Goal: Task Accomplishment & Management: Use online tool/utility

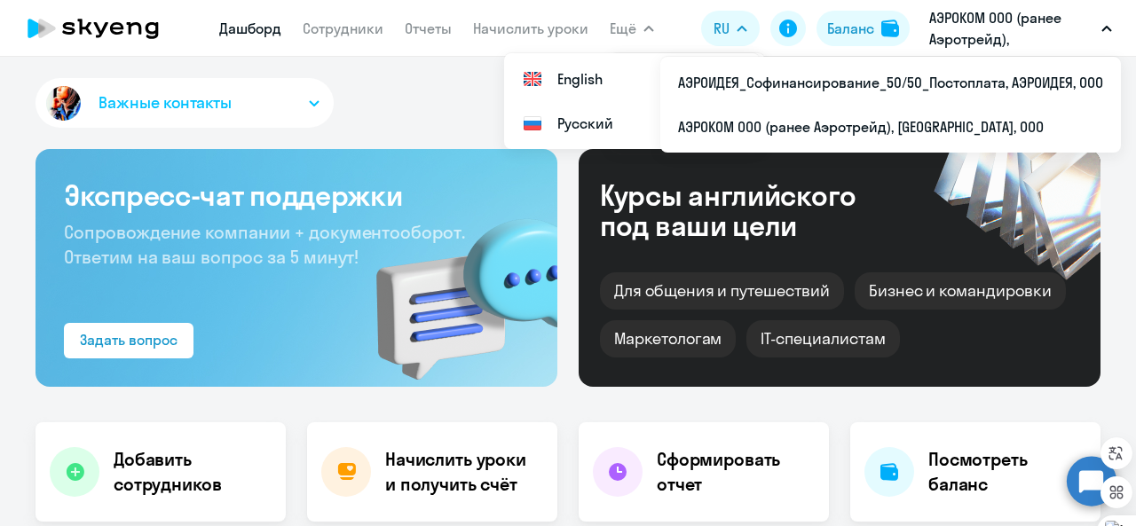
click at [1069, 28] on p "АЭРОКОМ ООО (ранее Аэротрейд), [GEOGRAPHIC_DATA], ООО" at bounding box center [1011, 28] width 165 height 43
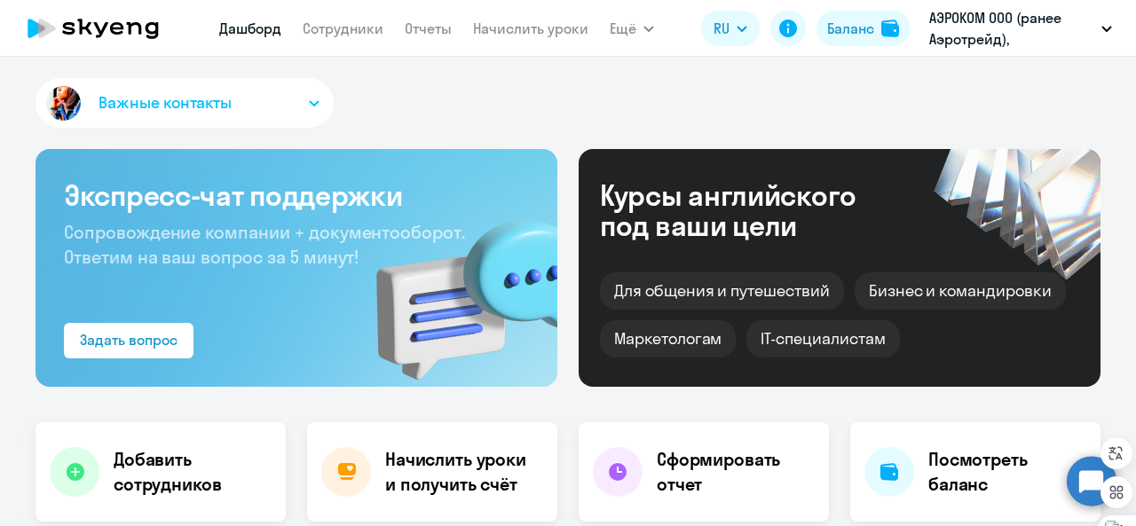
click at [1069, 28] on p "АЭРОКОМ ООО (ранее Аэротрейд), [GEOGRAPHIC_DATA], ООО" at bounding box center [1011, 28] width 165 height 43
select select "30"
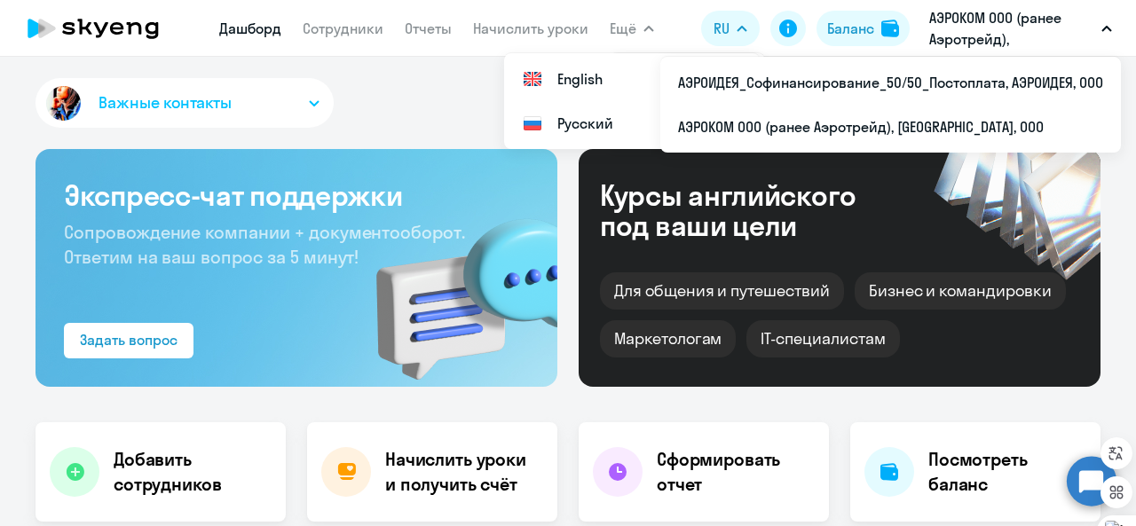
click at [627, 26] on span "Ещё" at bounding box center [623, 28] width 27 height 21
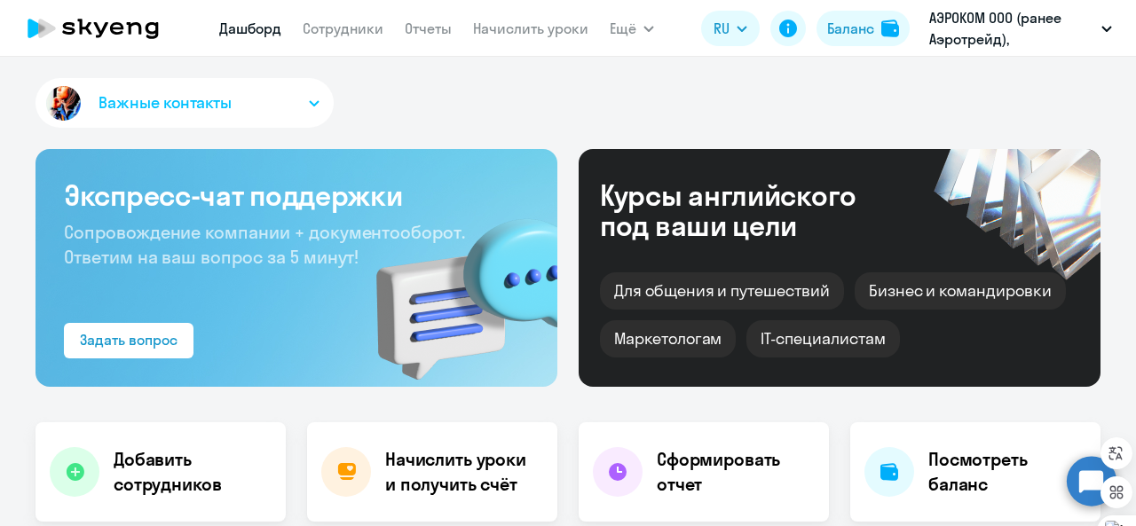
click at [627, 26] on span "Ещё" at bounding box center [623, 28] width 27 height 21
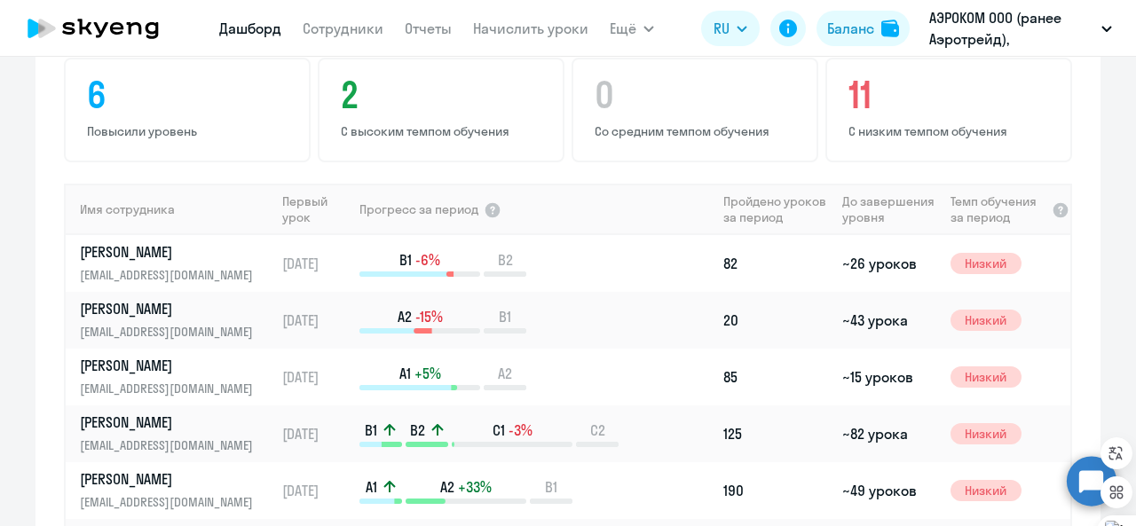
scroll to position [1154, 0]
click at [785, 28] on icon at bounding box center [788, 29] width 18 height 18
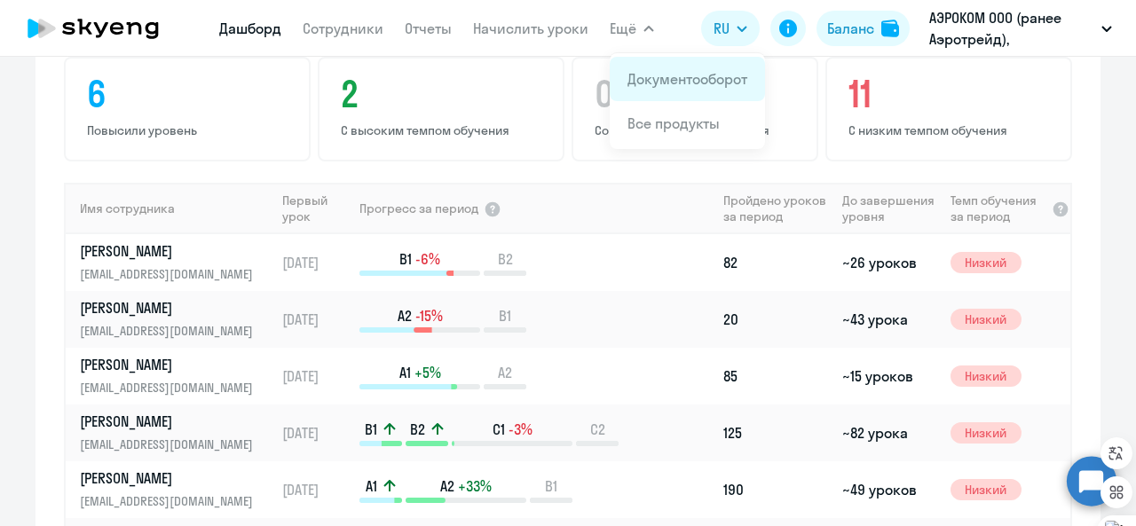
click at [676, 88] on link "Документооборот" at bounding box center [688, 79] width 120 height 18
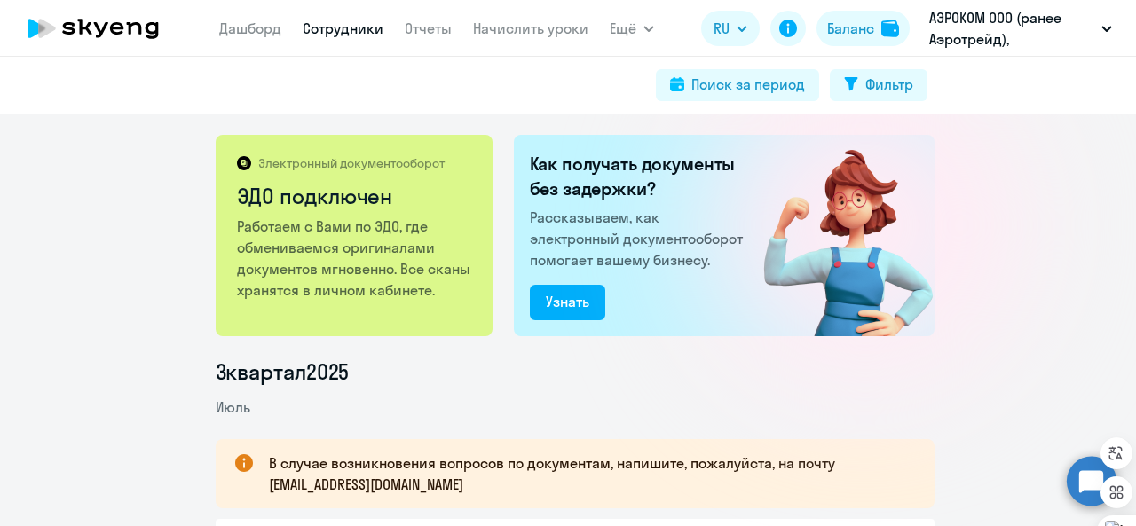
click at [334, 22] on link "Сотрудники" at bounding box center [343, 29] width 81 height 18
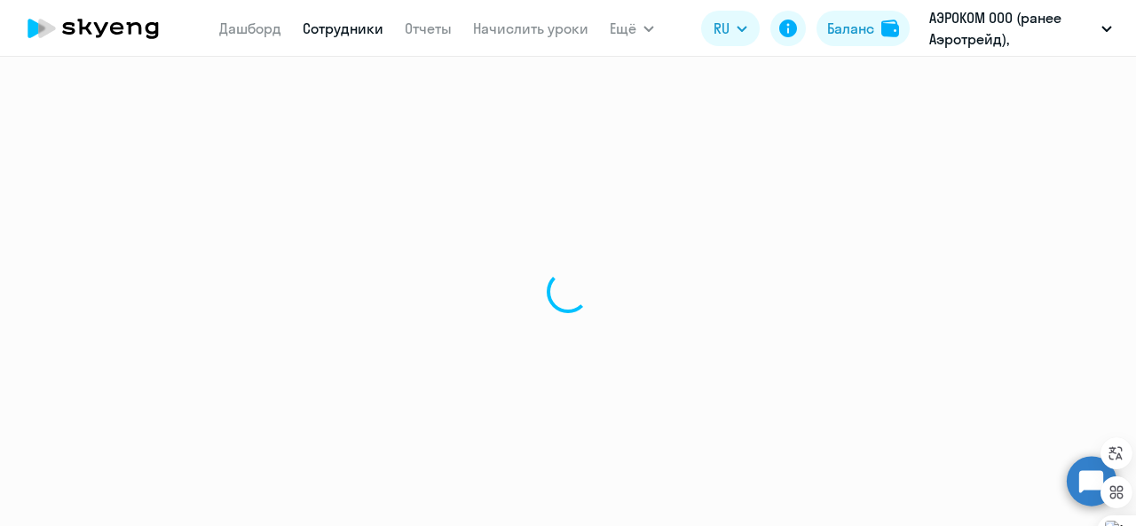
select select "30"
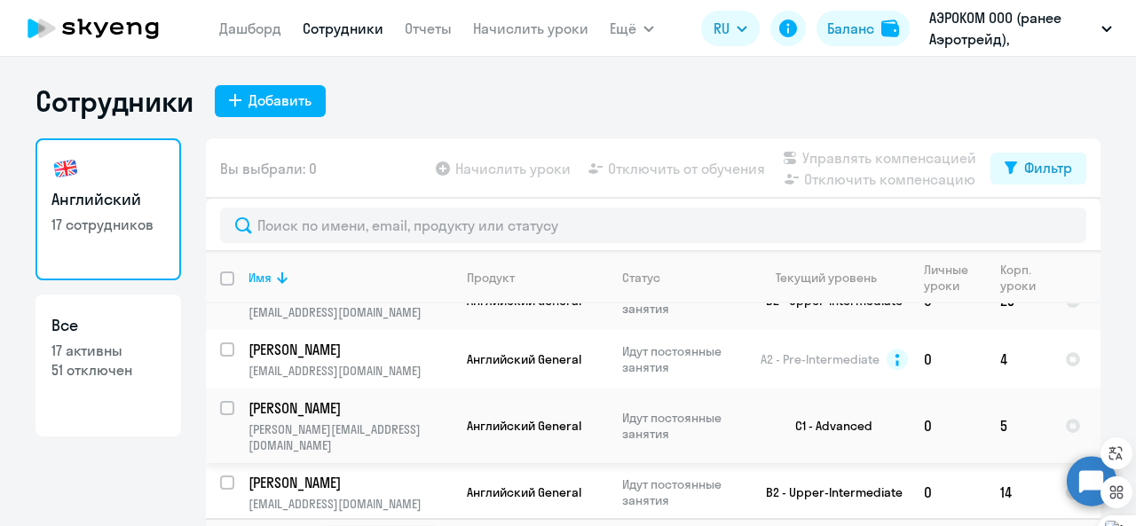
scroll to position [319, 0]
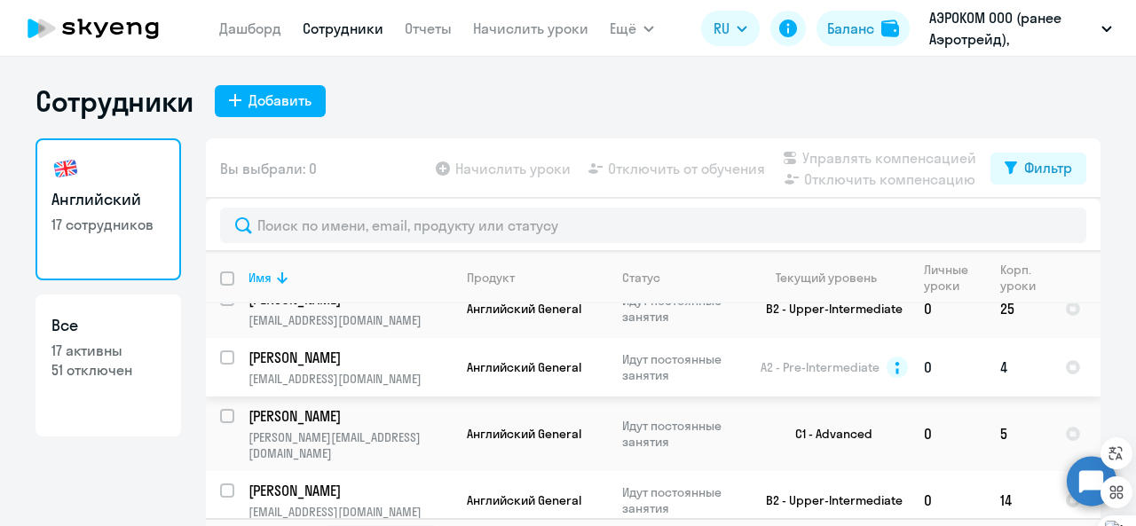
click at [227, 359] on input "select row 1953872" at bounding box center [238, 369] width 36 height 36
checkbox input "true"
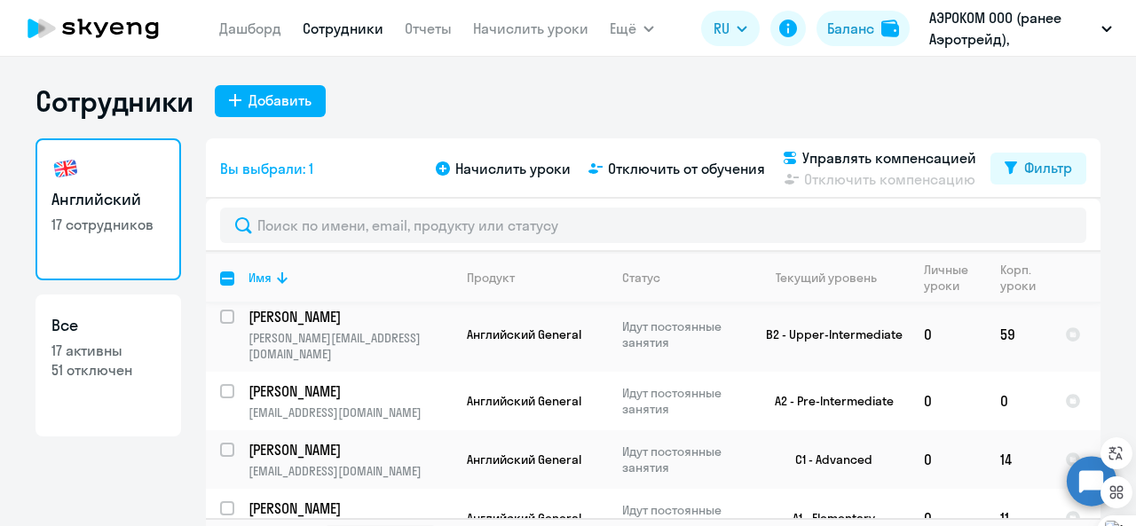
scroll to position [578, 0]
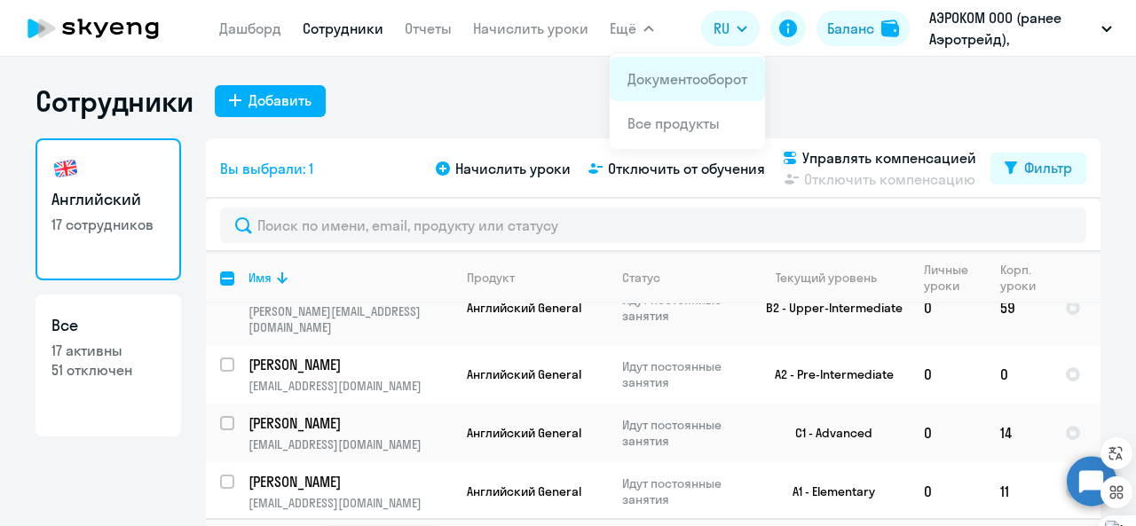
click at [631, 70] on link "Документооборот" at bounding box center [688, 79] width 120 height 18
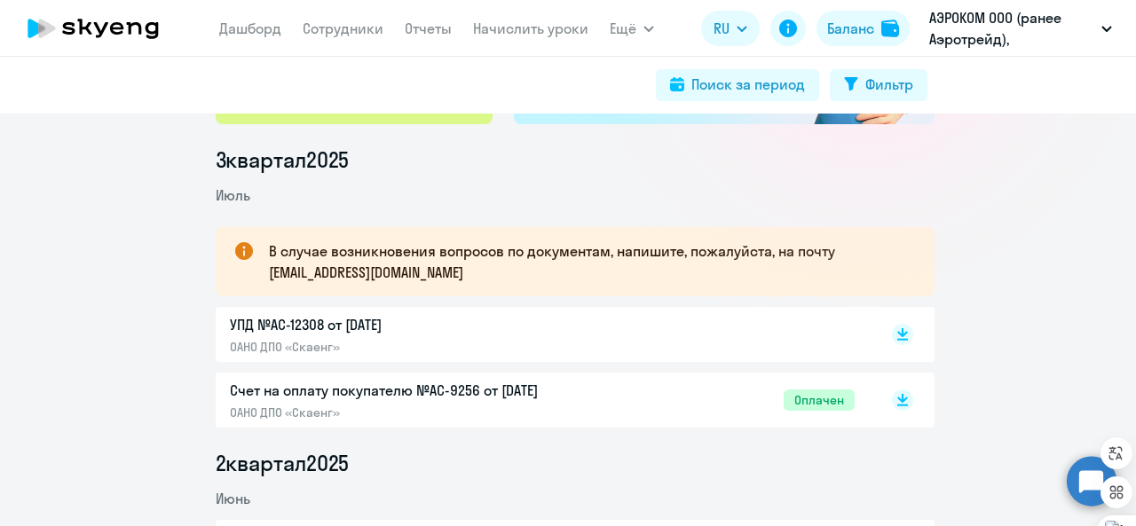
scroll to position [214, 0]
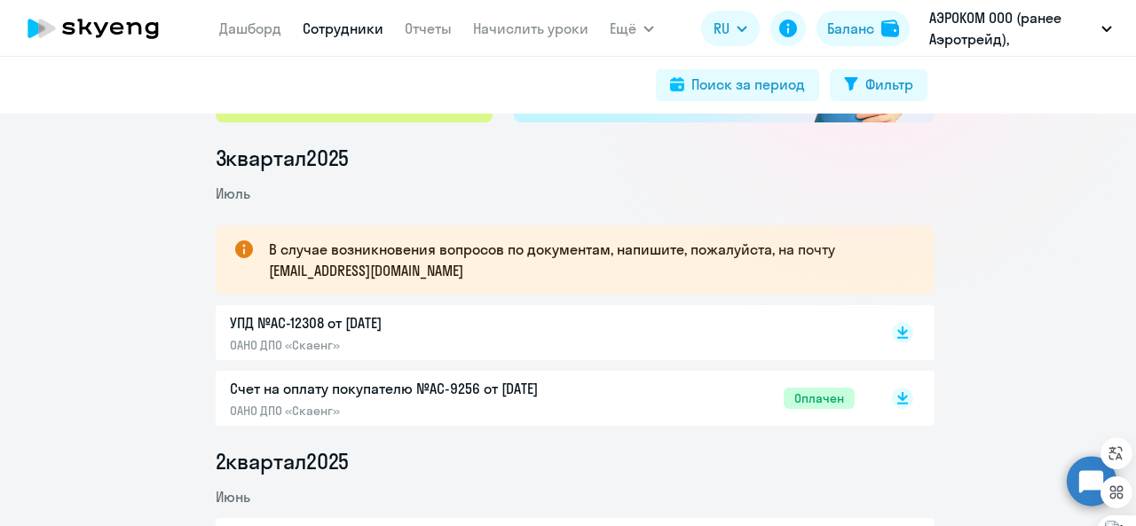
click at [340, 36] on link "Сотрудники" at bounding box center [343, 29] width 81 height 18
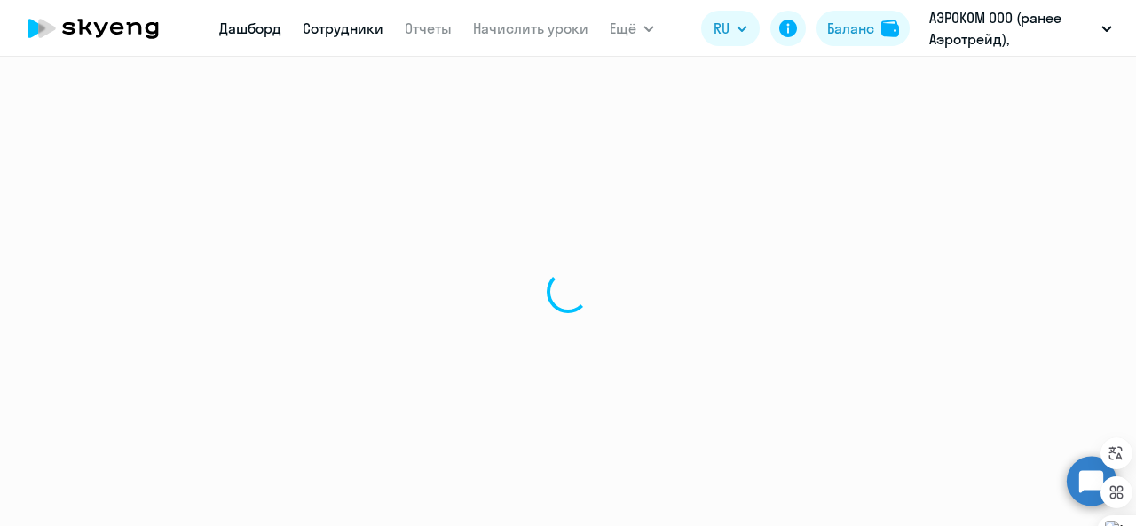
select select "30"
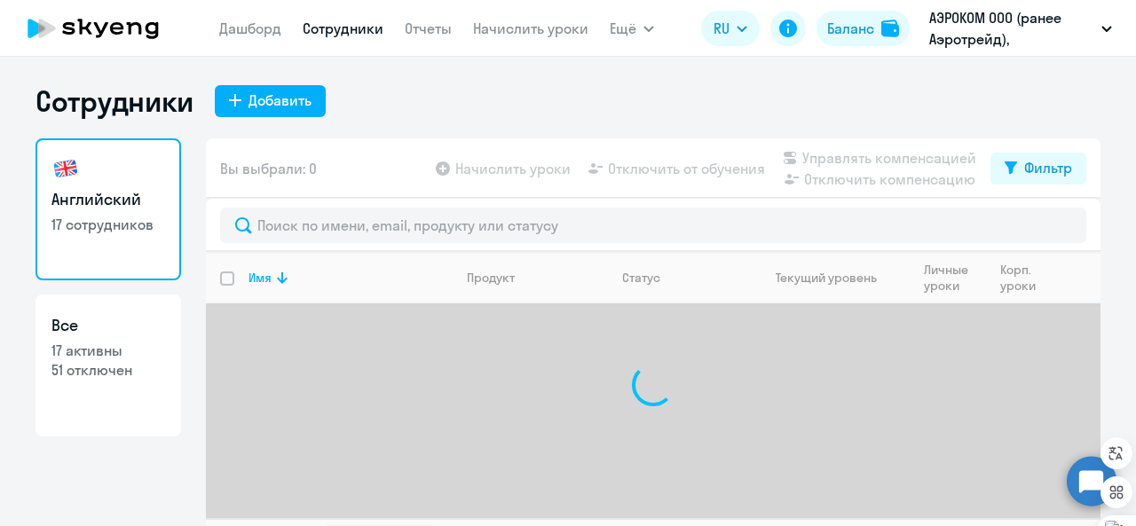
click at [504, 18] on app-menu-item-link "Начислить уроки" at bounding box center [530, 29] width 115 height 22
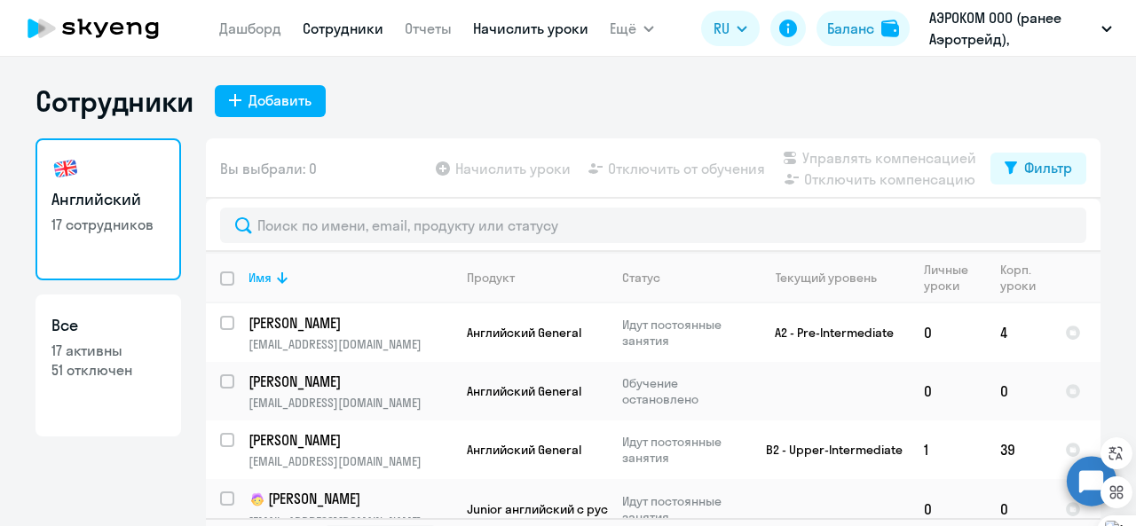
click at [502, 28] on link "Начислить уроки" at bounding box center [530, 29] width 115 height 18
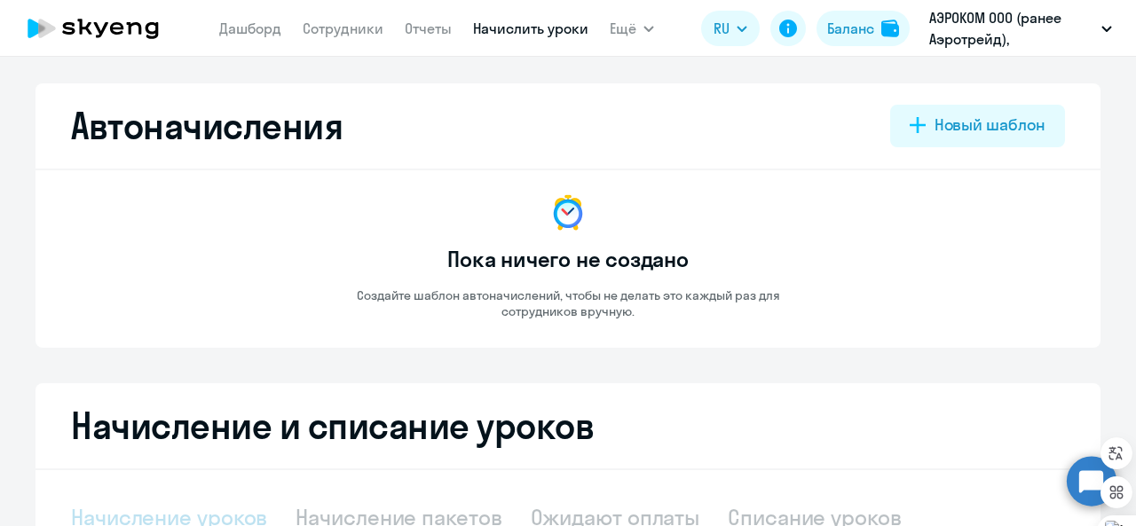
select select "10"
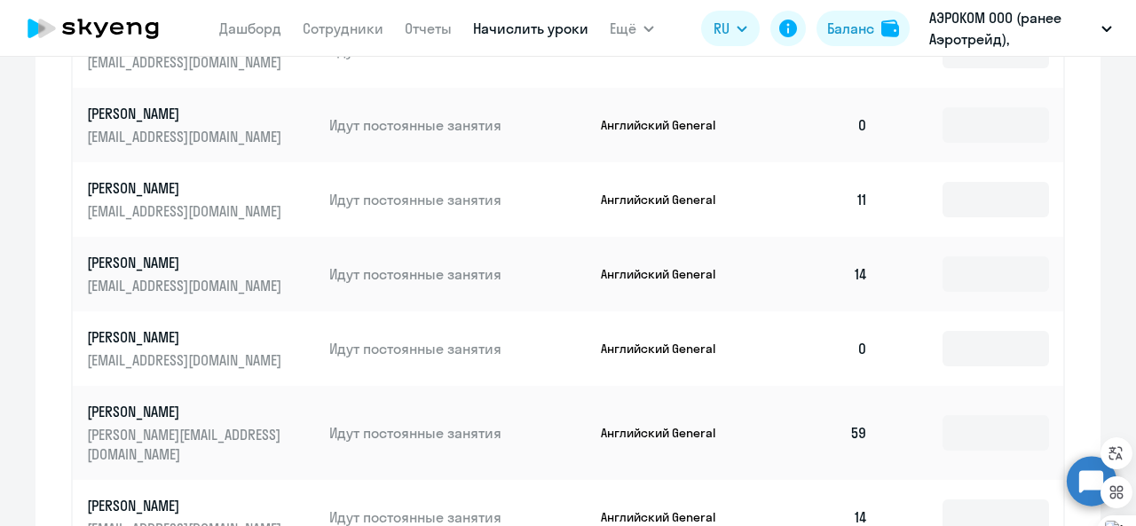
scroll to position [906, 0]
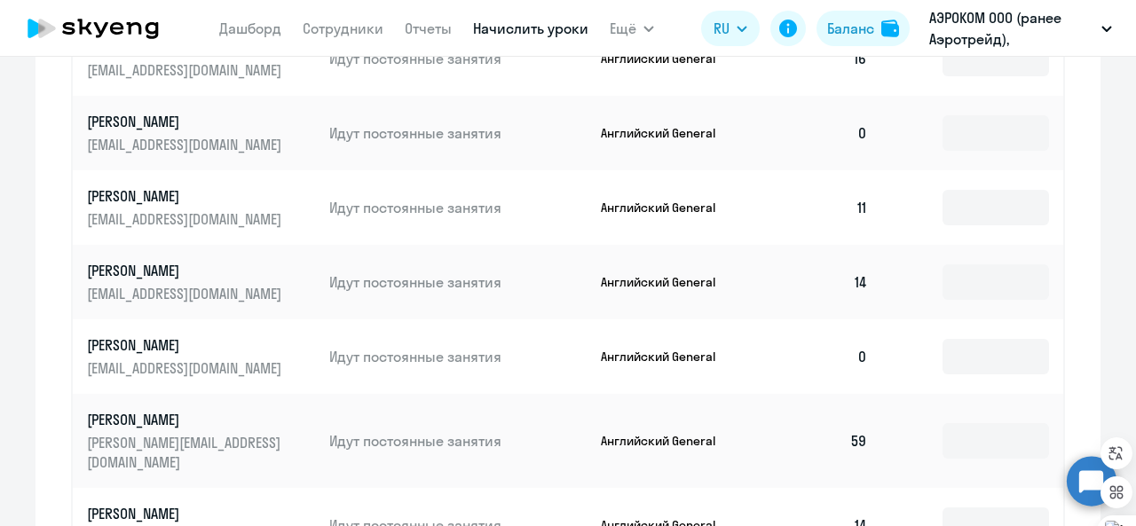
click at [849, 339] on td "0" at bounding box center [820, 357] width 124 height 75
click at [968, 339] on input at bounding box center [996, 357] width 107 height 36
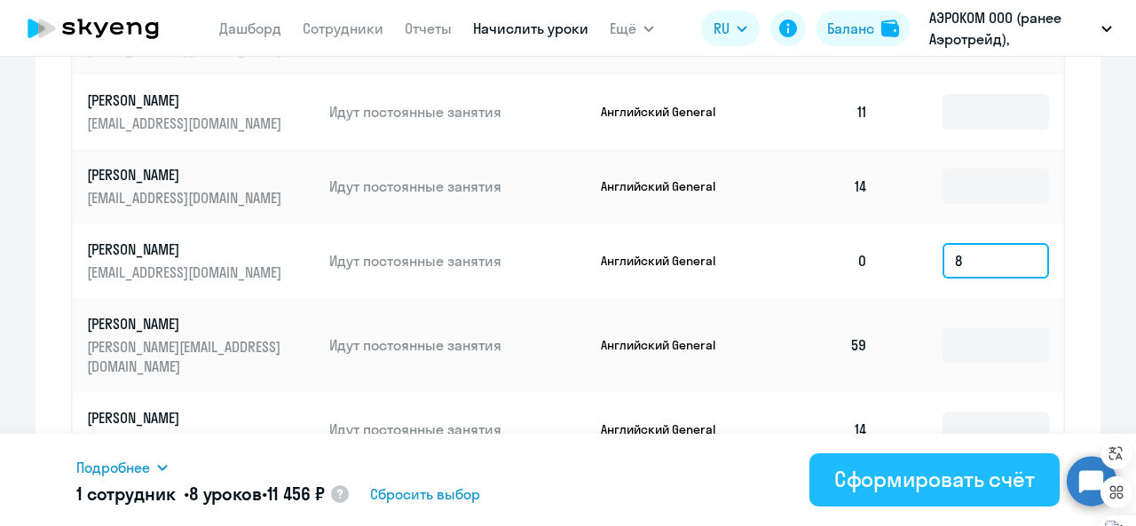
scroll to position [1003, 0]
type input "8"
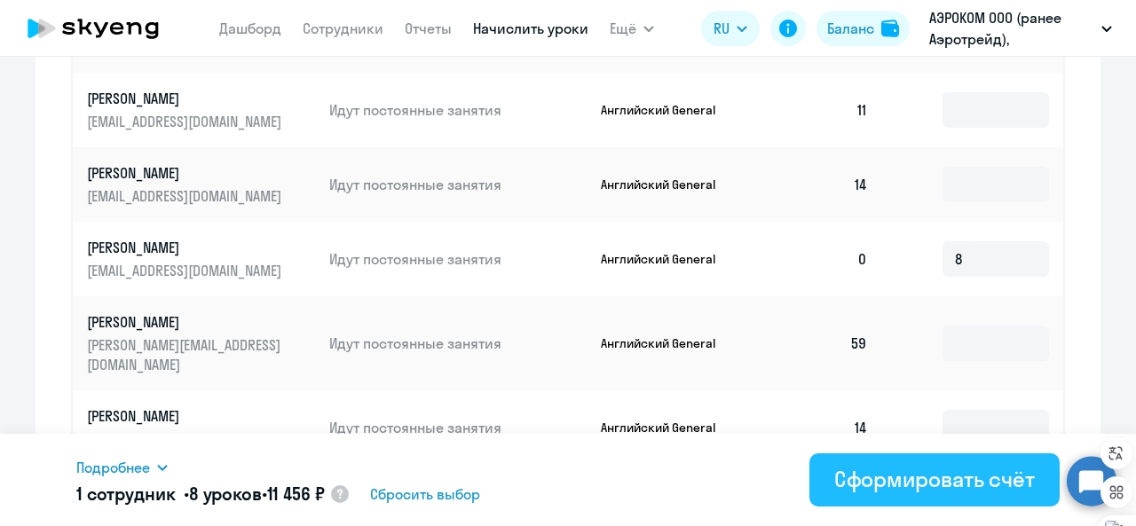
click at [911, 473] on div "Сформировать счёт" at bounding box center [934, 479] width 201 height 28
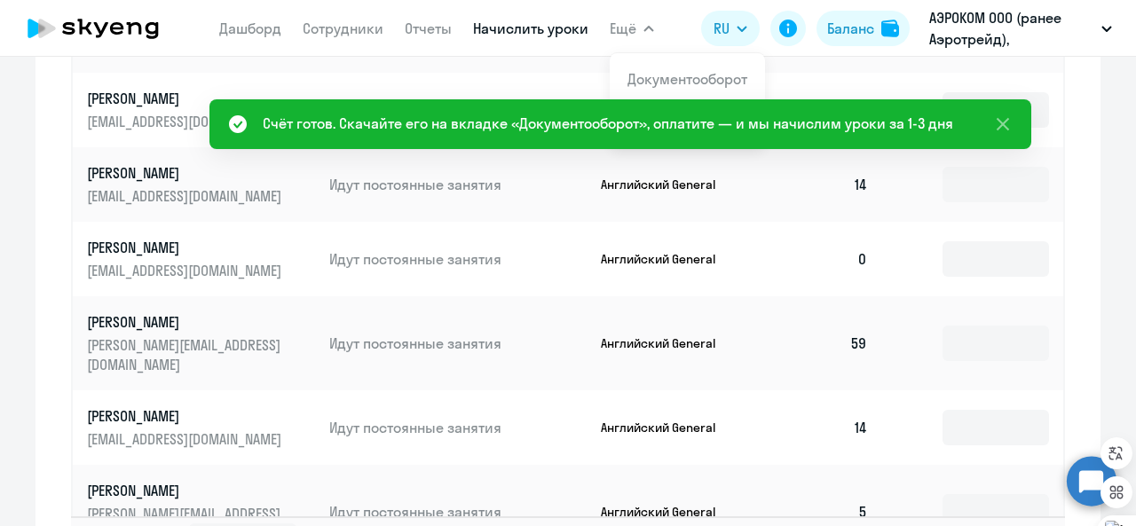
click at [637, 35] on button "Ещё" at bounding box center [632, 29] width 44 height 36
click at [625, 13] on button "Ещё" at bounding box center [632, 29] width 44 height 36
click at [648, 68] on app-menu-item-link "Документооборот" at bounding box center [688, 78] width 120 height 21
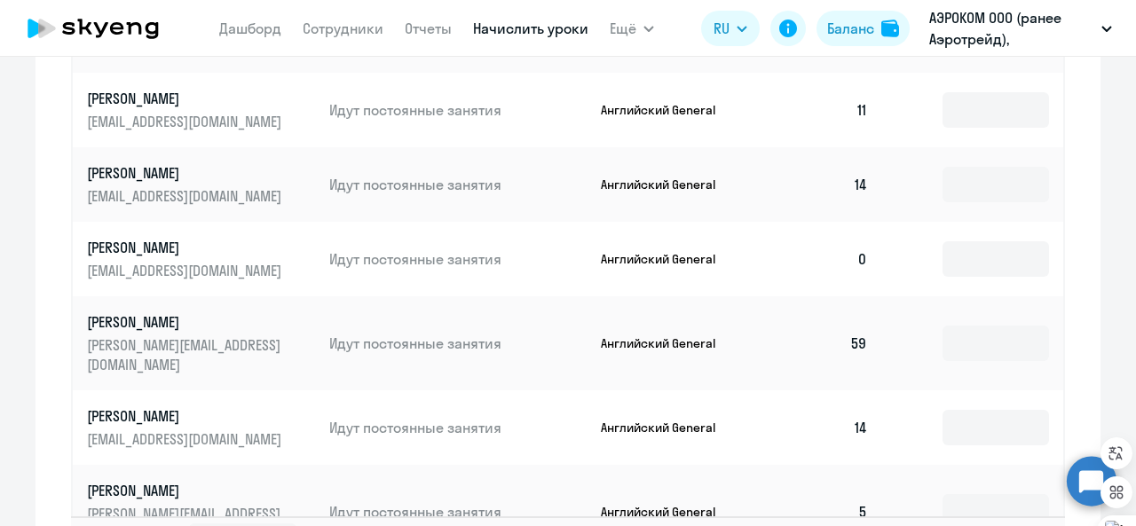
scroll to position [875, 0]
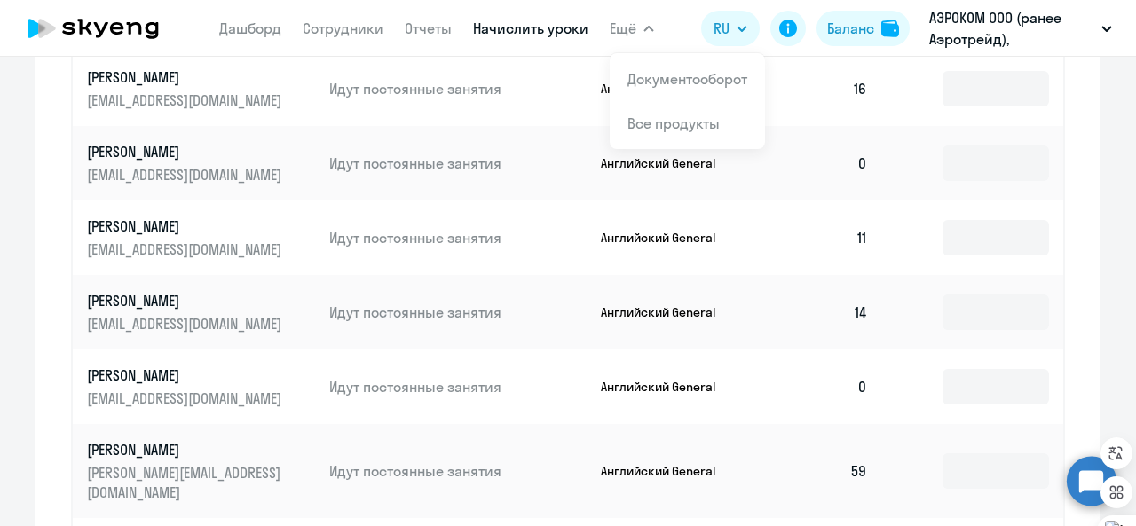
click at [637, 38] on button "Ещё" at bounding box center [632, 29] width 44 height 36
click at [638, 37] on button "Ещё" at bounding box center [632, 29] width 44 height 36
click at [638, 38] on button "Ещё" at bounding box center [632, 29] width 44 height 36
click at [657, 90] on li "Документооборот" at bounding box center [687, 79] width 155 height 44
click at [650, 77] on link "Документооборот" at bounding box center [688, 79] width 120 height 18
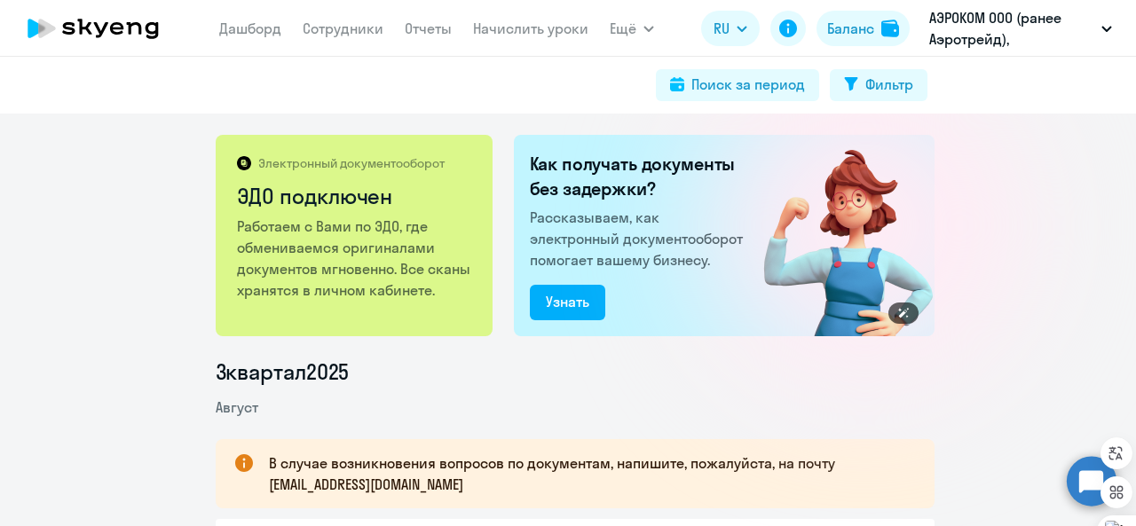
scroll to position [283, 0]
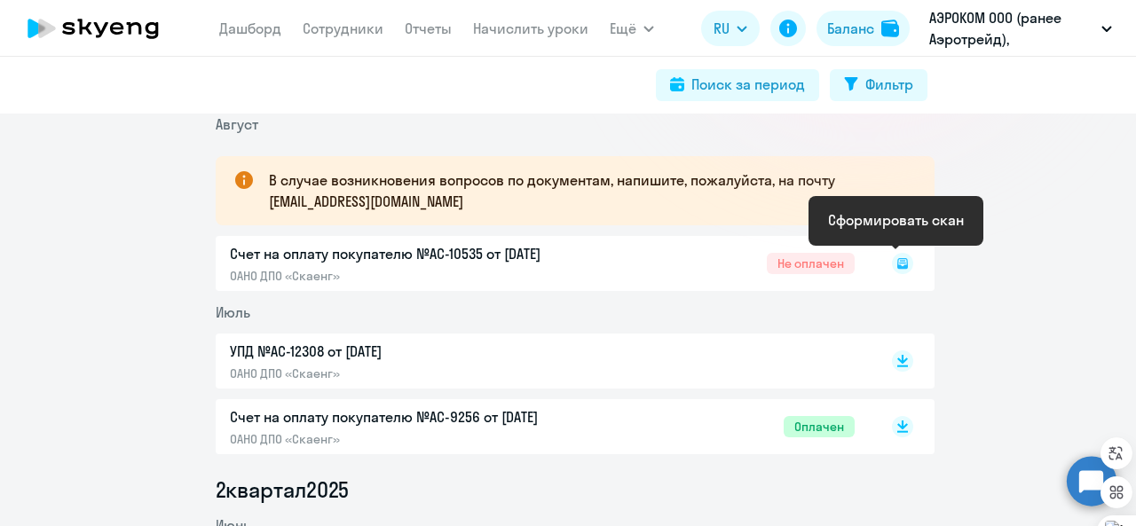
click at [898, 263] on rect at bounding box center [902, 263] width 21 height 21
click at [893, 270] on rect at bounding box center [902, 263] width 21 height 21
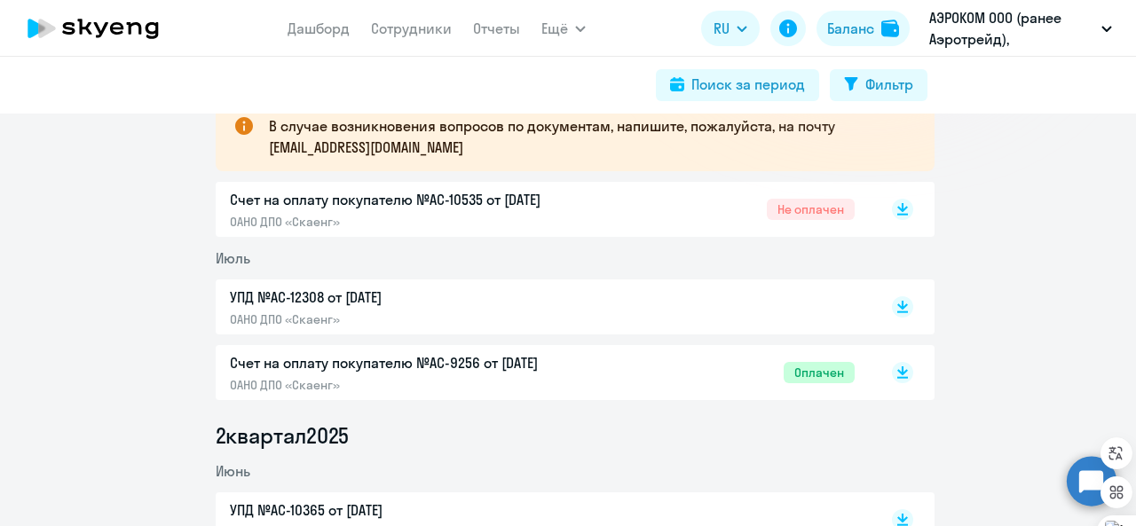
scroll to position [340, 0]
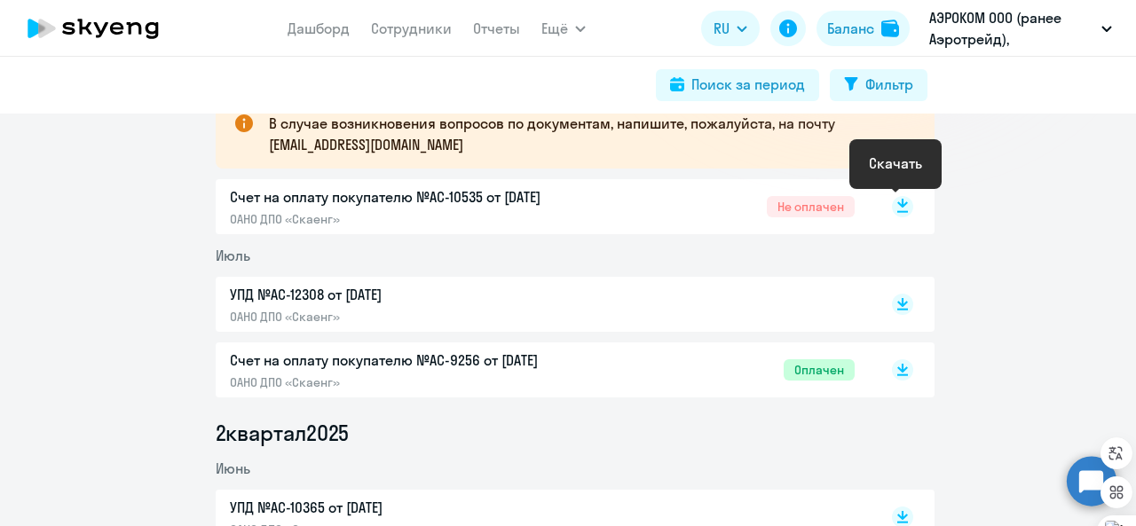
click at [903, 202] on rect at bounding box center [902, 206] width 21 height 21
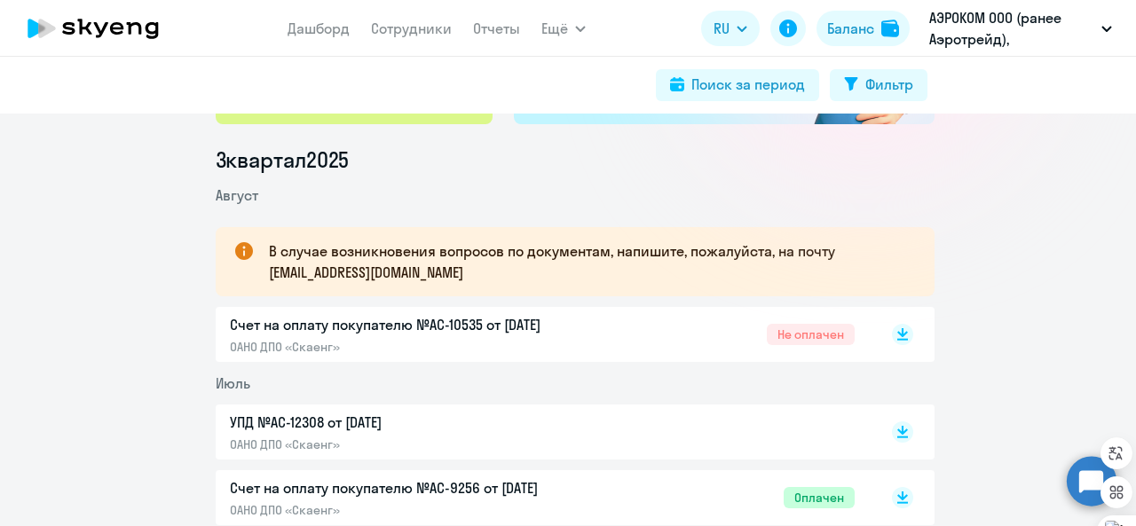
scroll to position [211, 0]
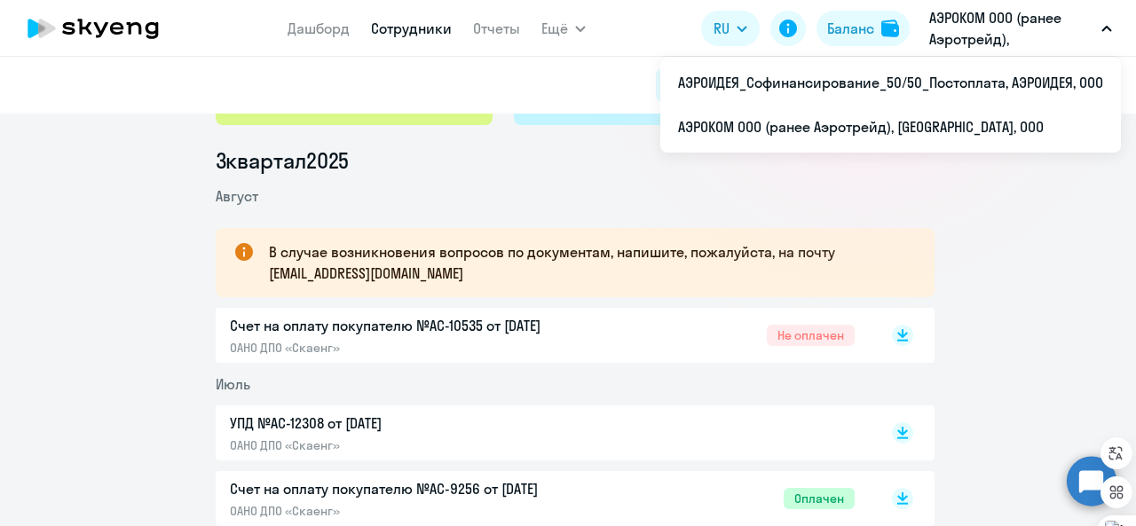
click at [427, 36] on link "Сотрудники" at bounding box center [411, 29] width 81 height 18
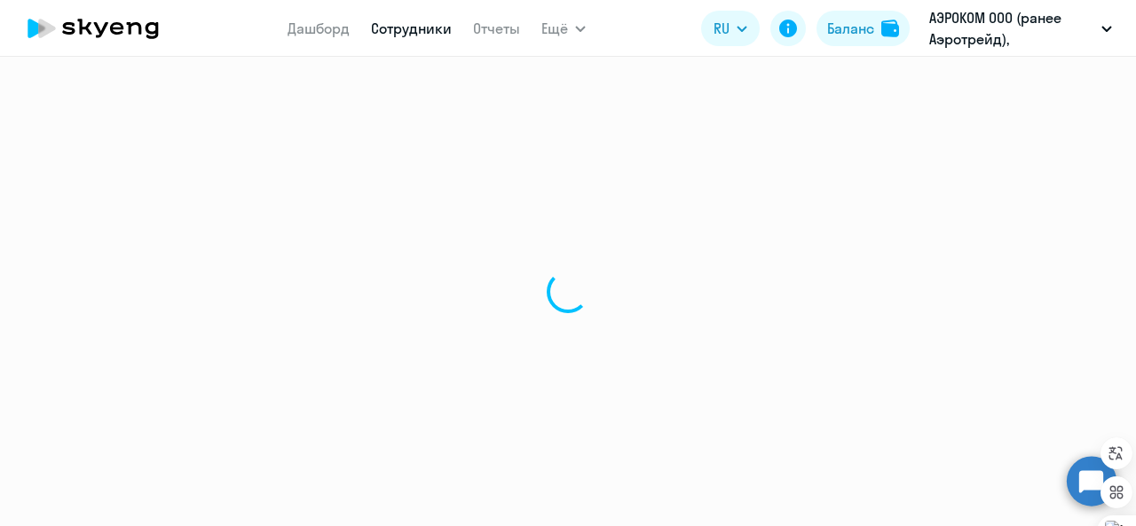
select select "30"
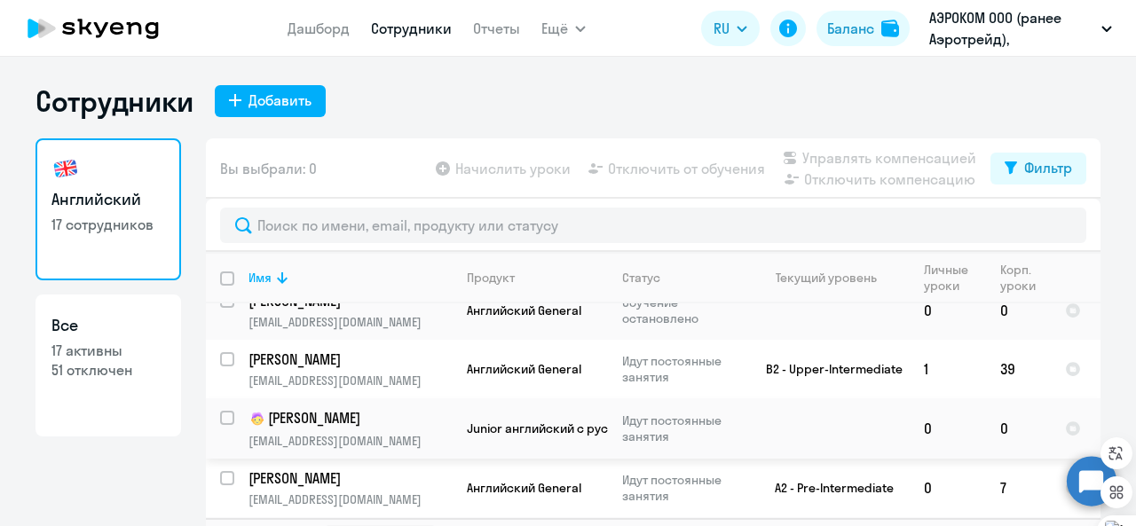
scroll to position [54, 0]
